Goal: Find contact information: Find contact information

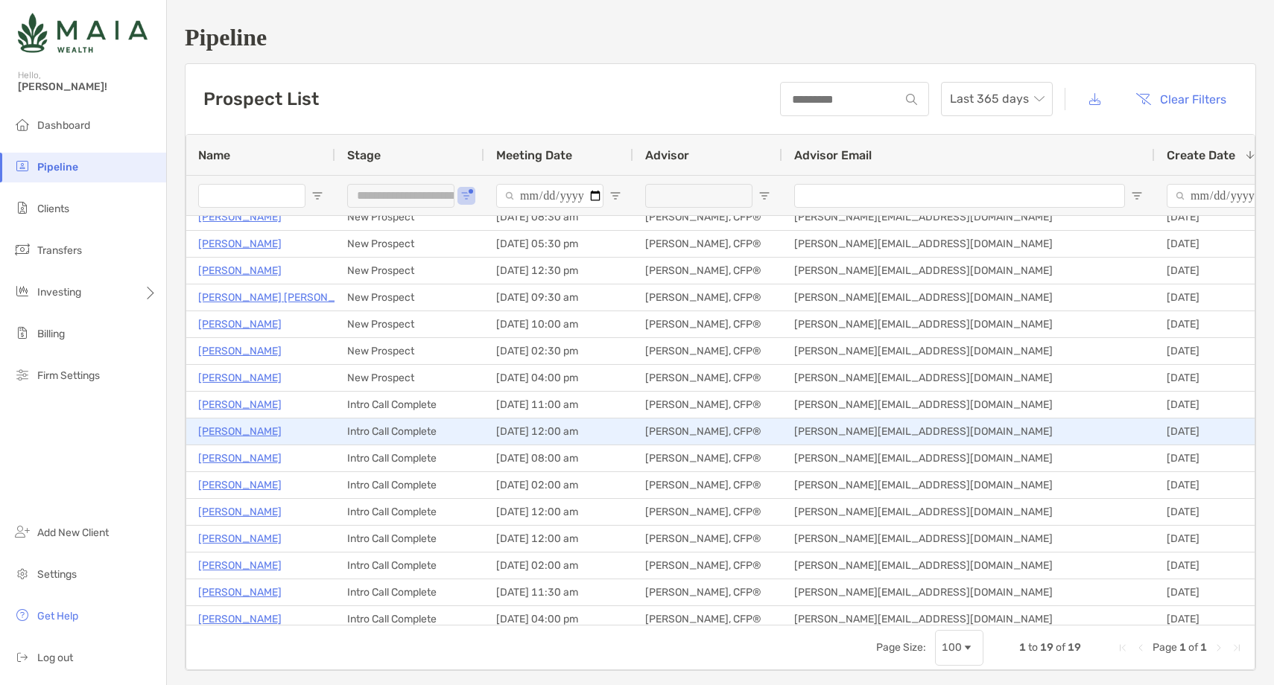
scroll to position [48, 0]
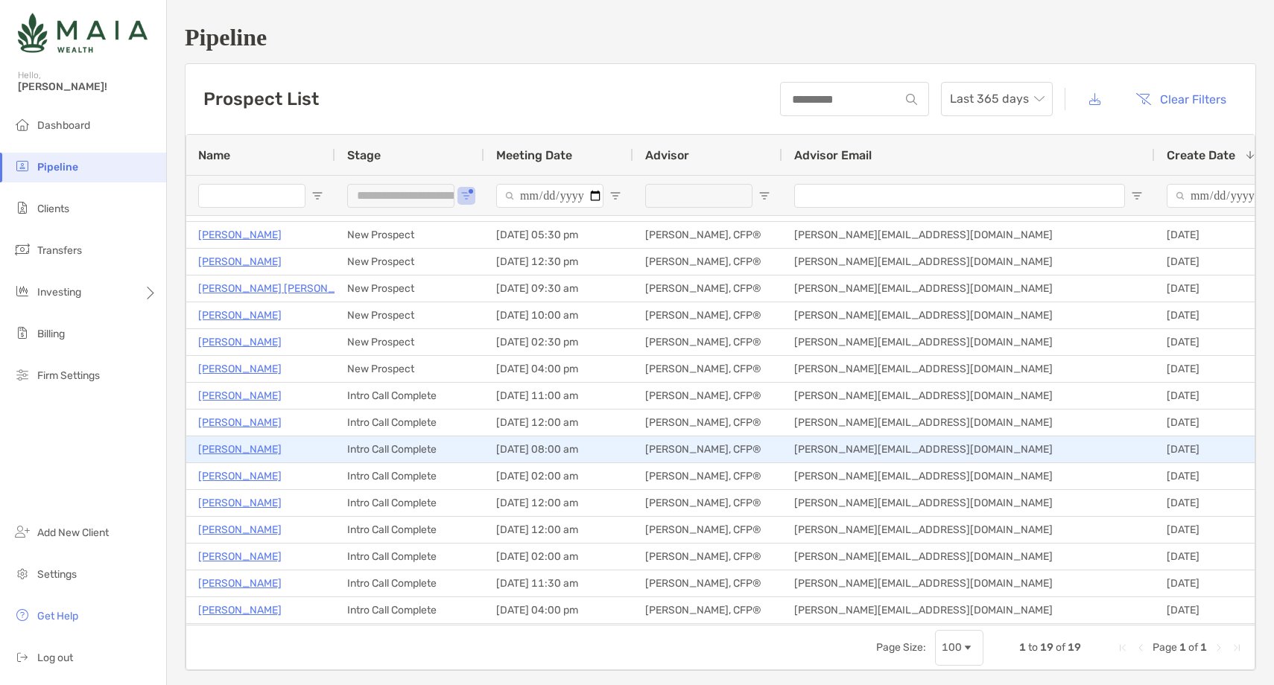
click at [241, 450] on p "Matt Woster" at bounding box center [239, 449] width 83 height 19
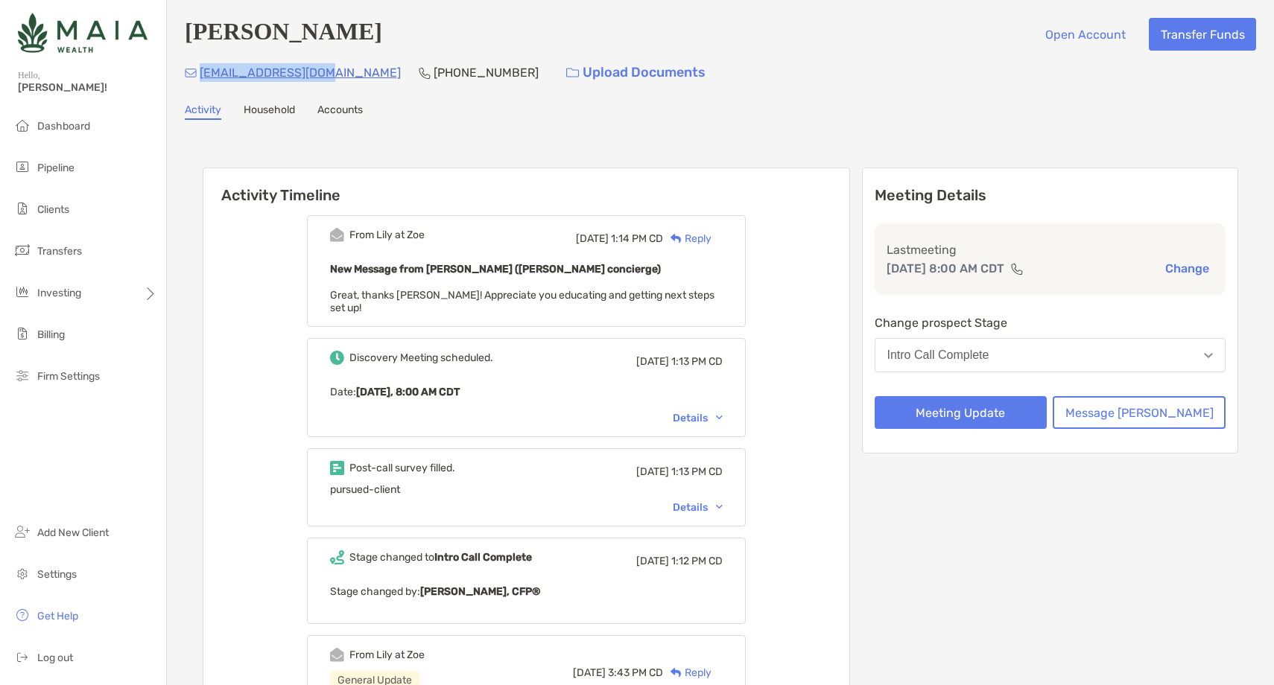
drag, startPoint x: 333, startPoint y: 74, endPoint x: 197, endPoint y: 82, distance: 136.5
click at [197, 82] on div "mwoster16@gmail.com (734) 812-5189 Upload Documents" at bounding box center [720, 73] width 1071 height 32
copy p "mwoster16@gmail.com"
